Goal: Use online tool/utility: Utilize a website feature to perform a specific function

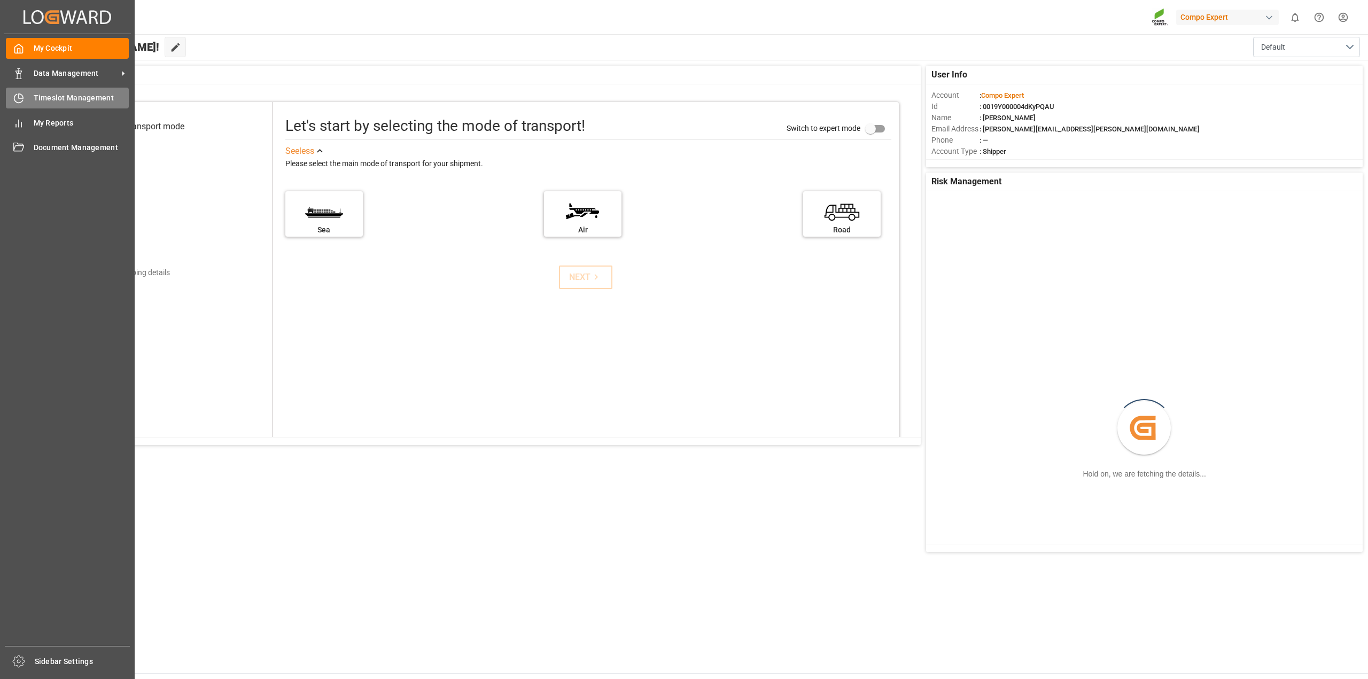
click at [39, 98] on span "Timeslot Management" at bounding box center [82, 97] width 96 height 11
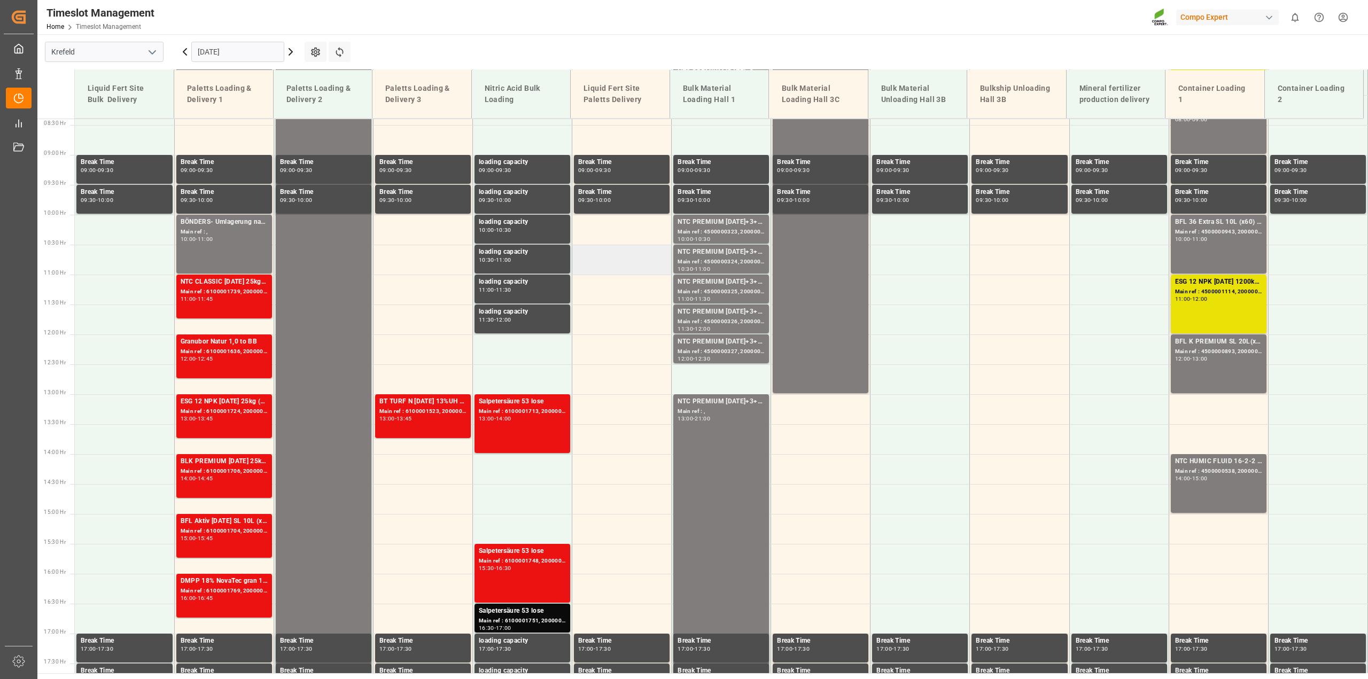
scroll to position [524, 0]
